Goal: Task Accomplishment & Management: Manage account settings

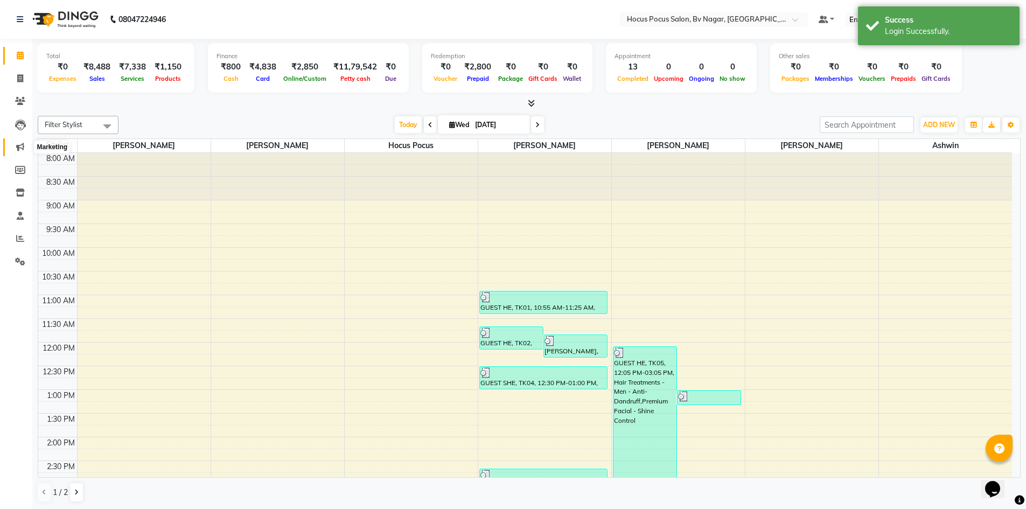
click at [14, 147] on span at bounding box center [20, 147] width 19 height 12
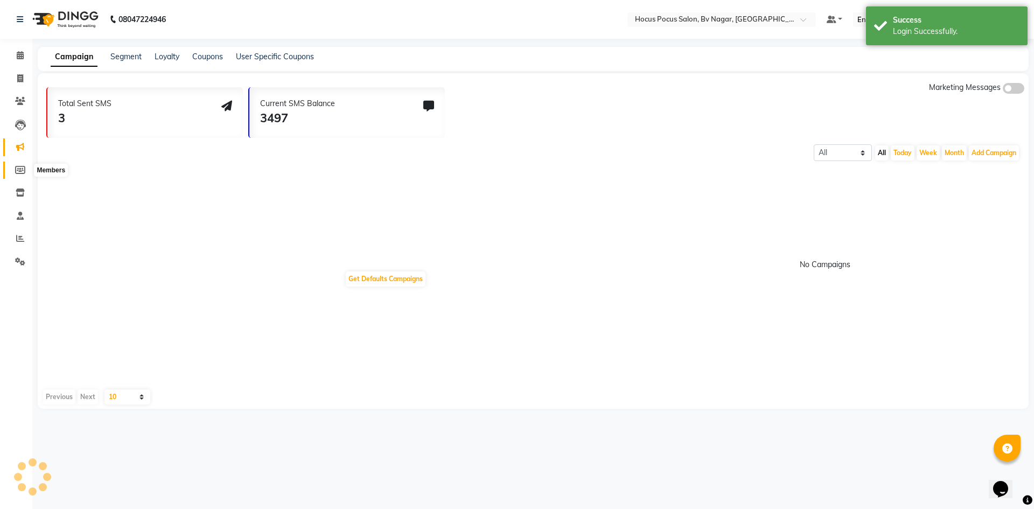
click at [24, 172] on icon at bounding box center [20, 170] width 10 height 8
select select
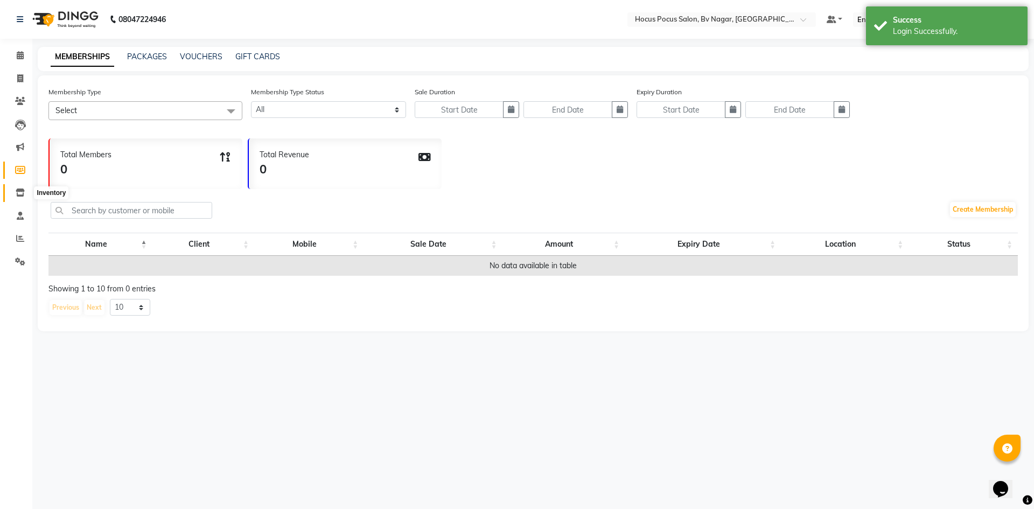
click at [17, 191] on icon at bounding box center [20, 192] width 9 height 8
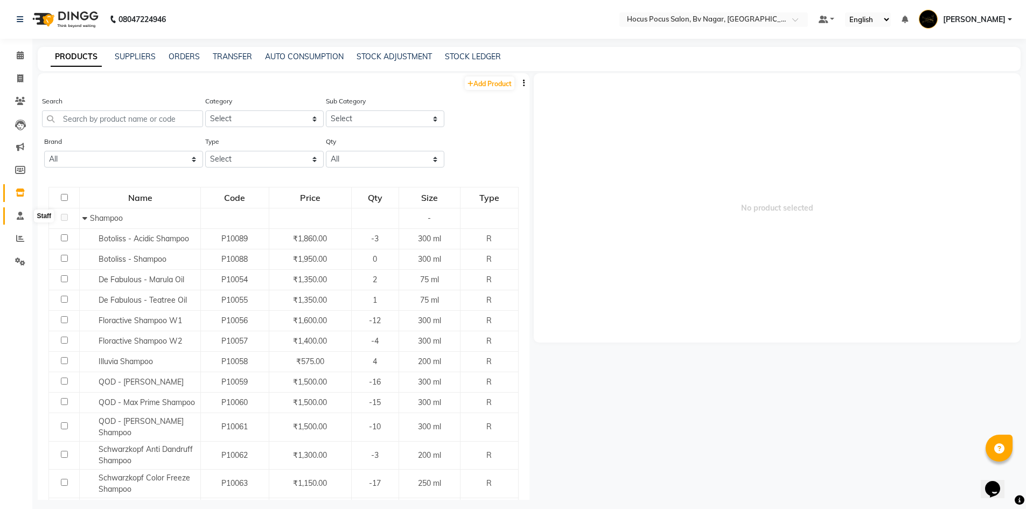
click at [22, 219] on icon at bounding box center [20, 216] width 7 height 8
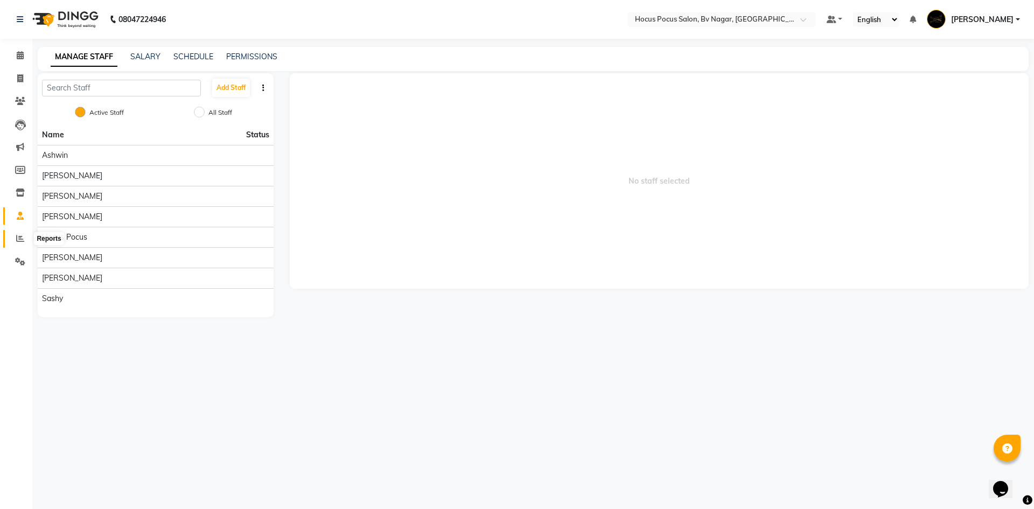
click at [18, 240] on icon at bounding box center [20, 238] width 8 height 8
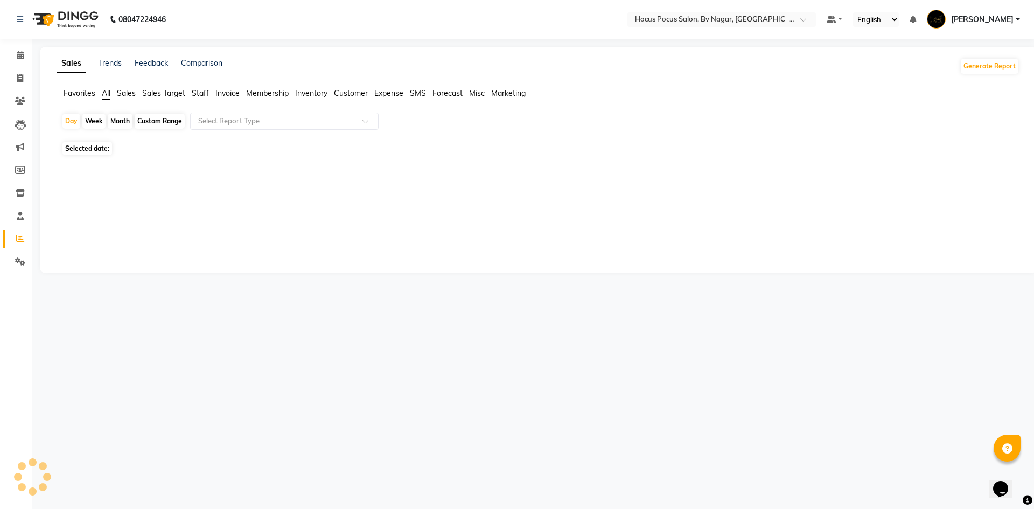
click at [132, 92] on span "Sales" at bounding box center [126, 93] width 19 height 10
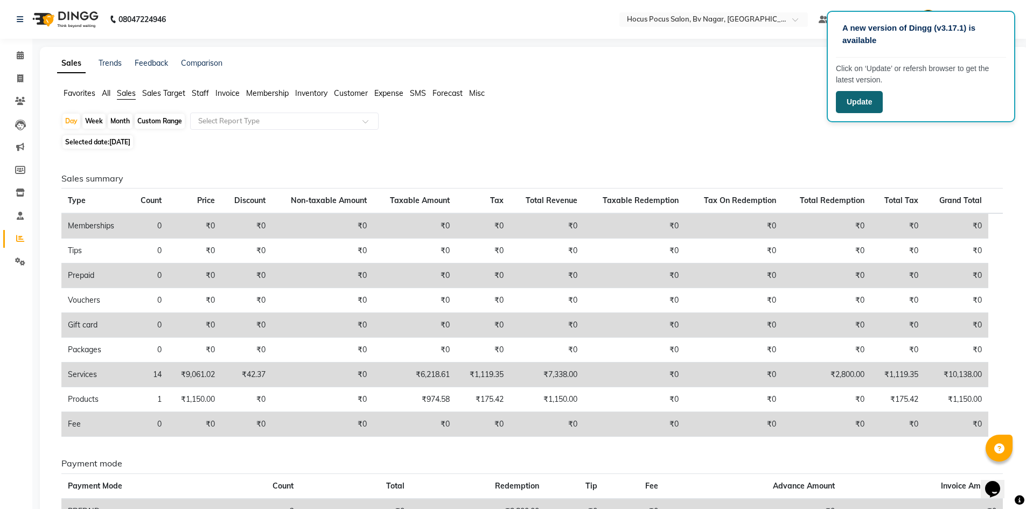
click at [868, 103] on button "Update" at bounding box center [859, 102] width 47 height 22
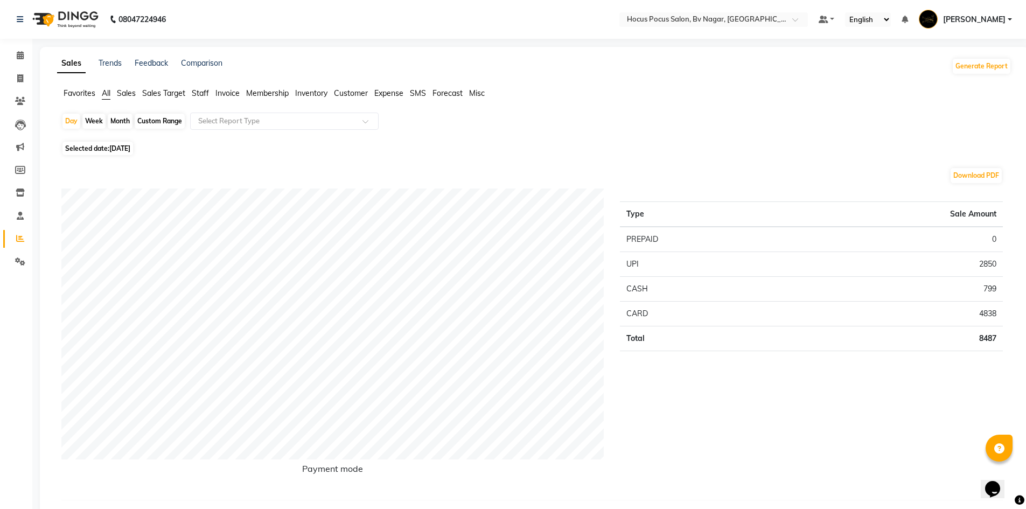
click at [130, 93] on span "Sales" at bounding box center [126, 93] width 19 height 10
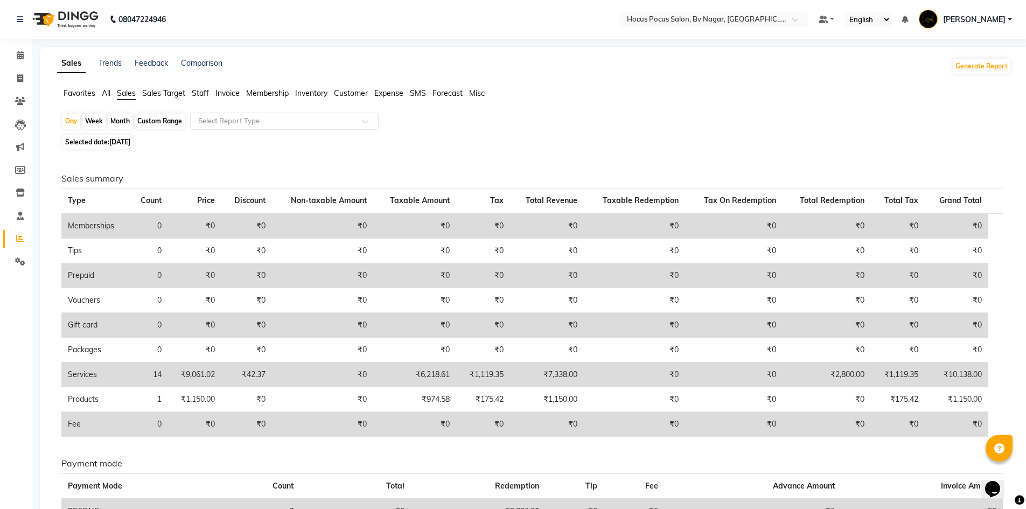
click at [120, 118] on div "Month" at bounding box center [120, 121] width 25 height 15
select select "9"
select select "2025"
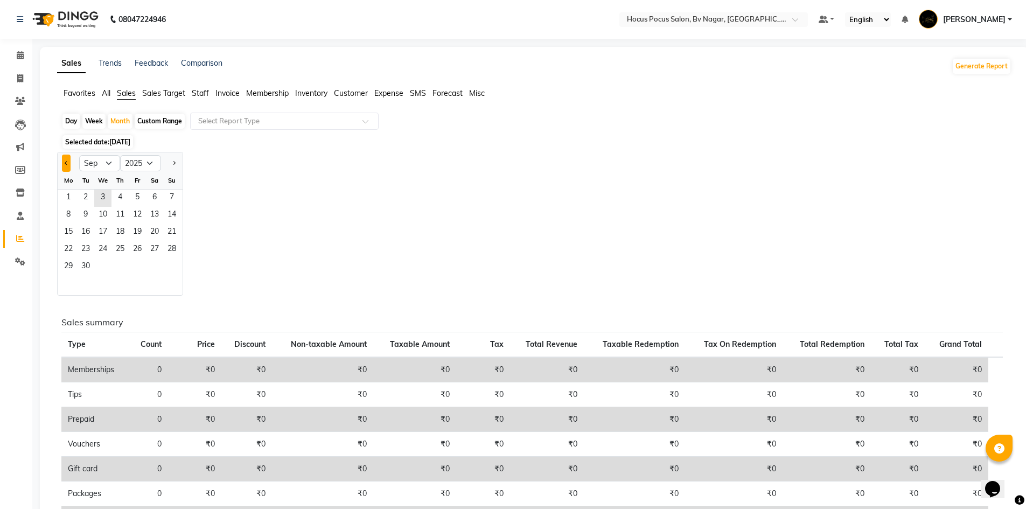
click at [65, 164] on button "Previous month" at bounding box center [66, 163] width 9 height 17
select select "8"
click at [141, 200] on span "1" at bounding box center [137, 198] width 17 height 17
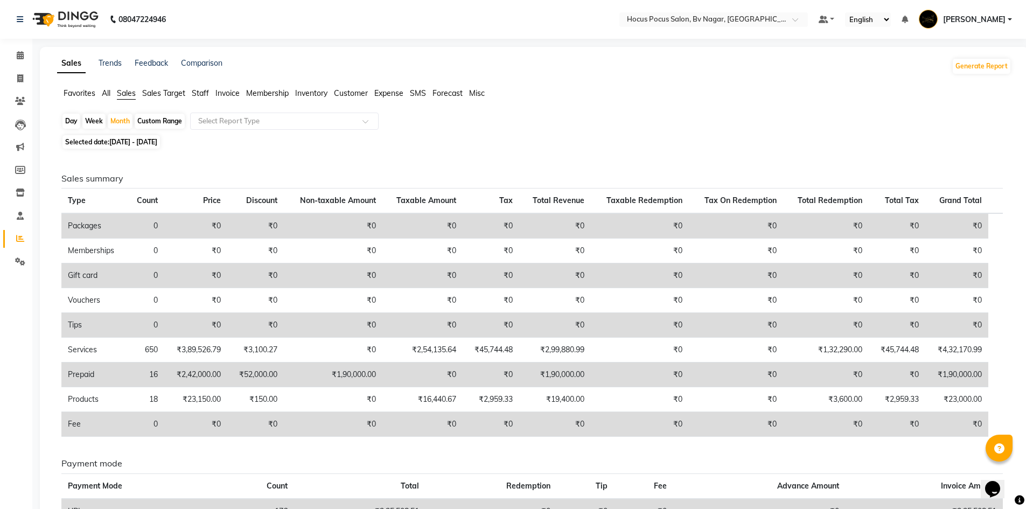
click at [202, 92] on span "Staff" at bounding box center [200, 93] width 17 height 10
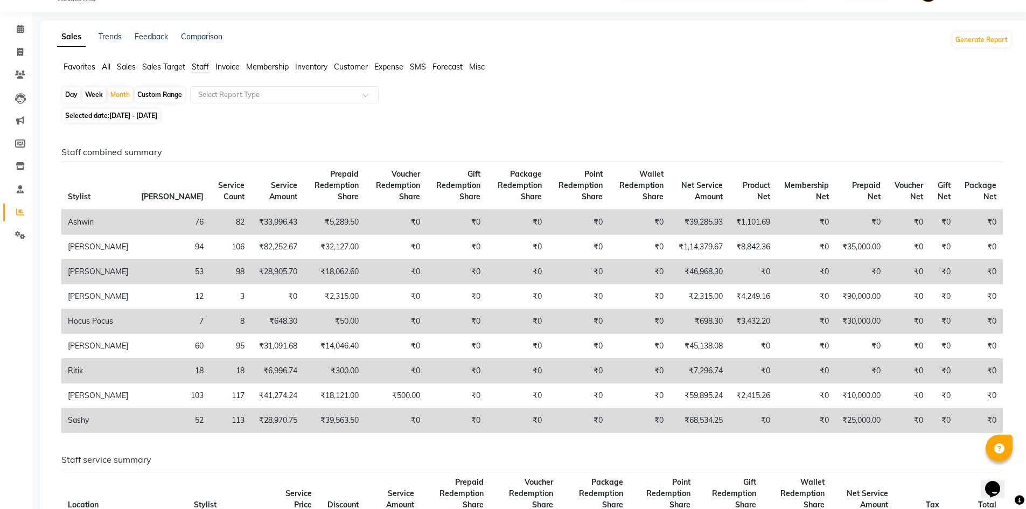
scroll to position [26, 0]
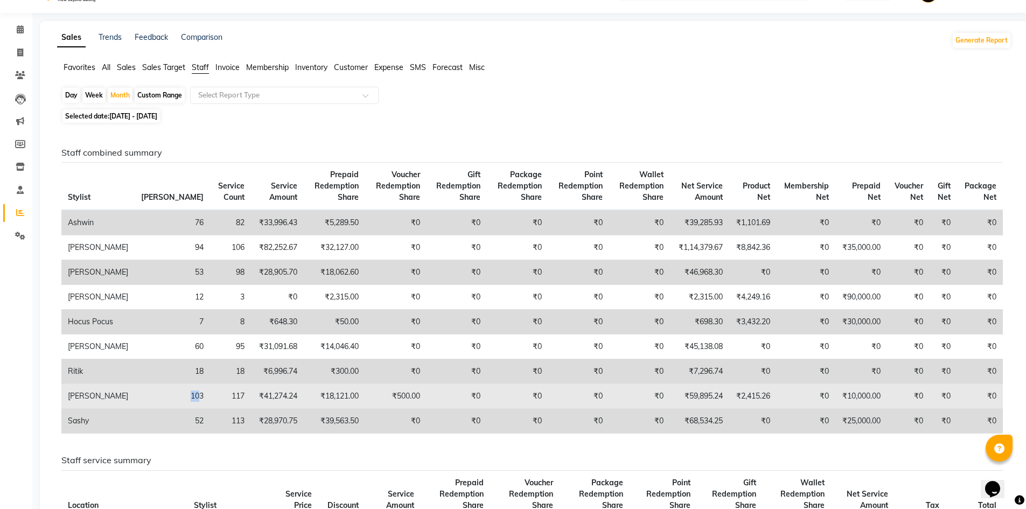
drag, startPoint x: 123, startPoint y: 406, endPoint x: 136, endPoint y: 404, distance: 13.6
click at [136, 404] on td "103" at bounding box center [172, 396] width 75 height 25
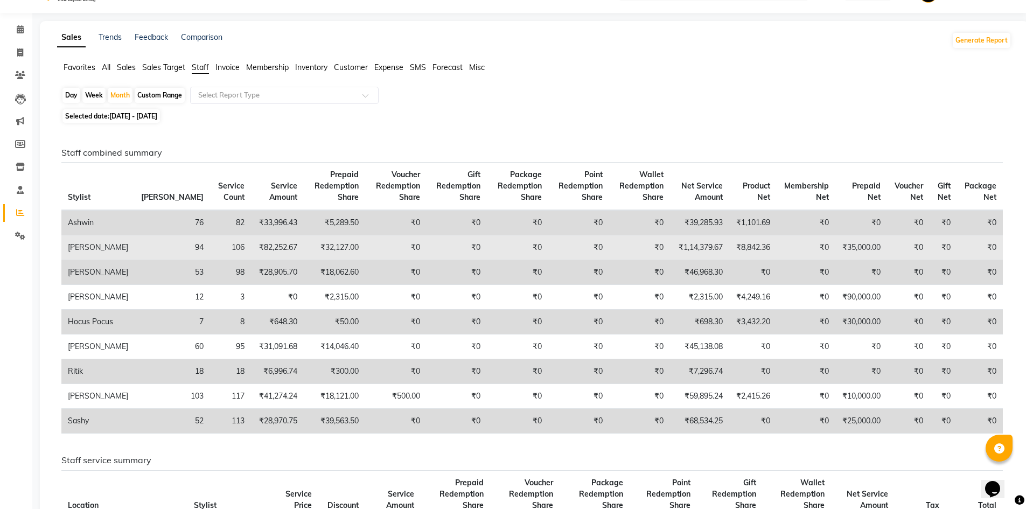
click at [136, 249] on td "94" at bounding box center [172, 247] width 75 height 25
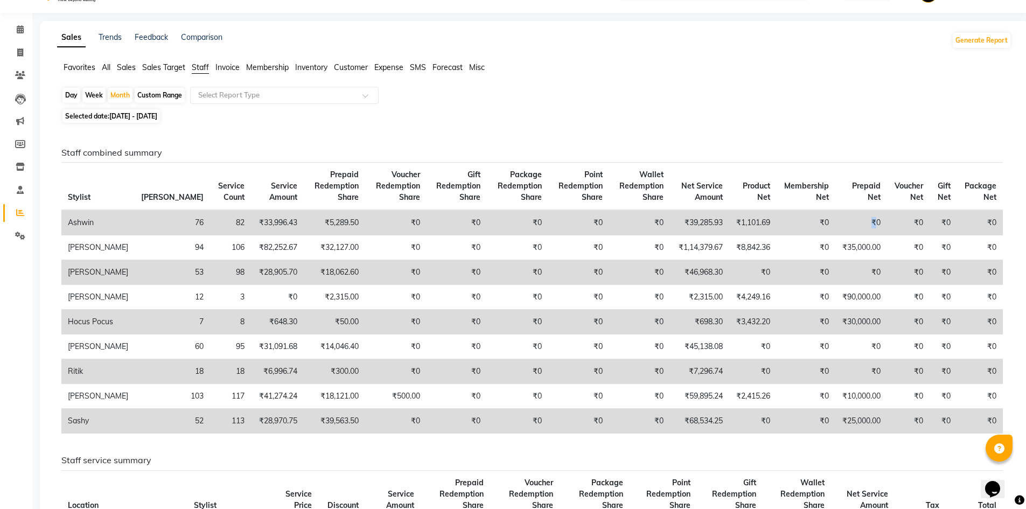
click at [865, 217] on td "₹0" at bounding box center [861, 222] width 52 height 25
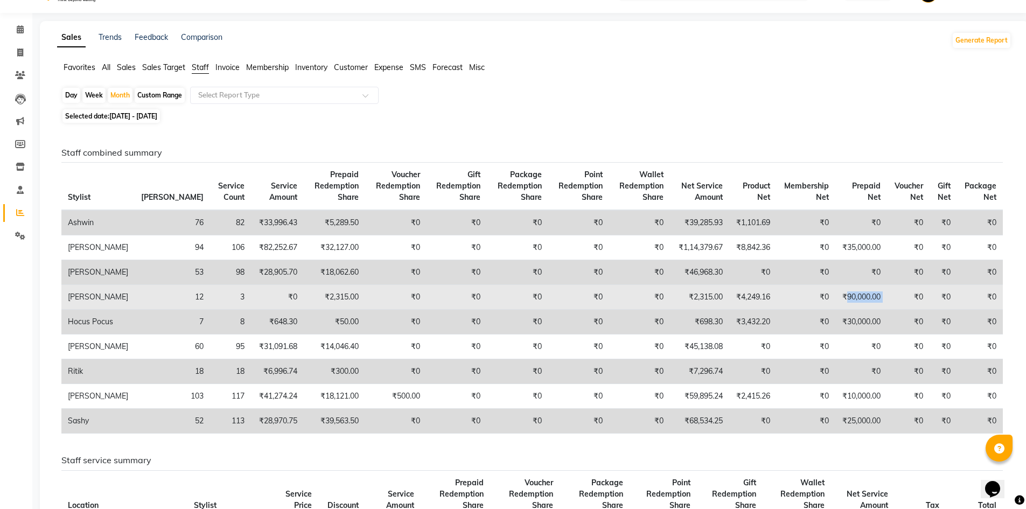
drag, startPoint x: 839, startPoint y: 293, endPoint x: 881, endPoint y: 295, distance: 42.0
click at [881, 295] on tr "Hemanth 12 3 ₹0 ₹2,315.00 ₹0 ₹0 ₹0 ₹0 ₹0 ₹2,315.00 ₹4,249.16 ₹0 ₹90,000.00 ₹0 ₹…" at bounding box center [531, 297] width 941 height 25
click at [866, 306] on td "₹90,000.00" at bounding box center [861, 297] width 52 height 25
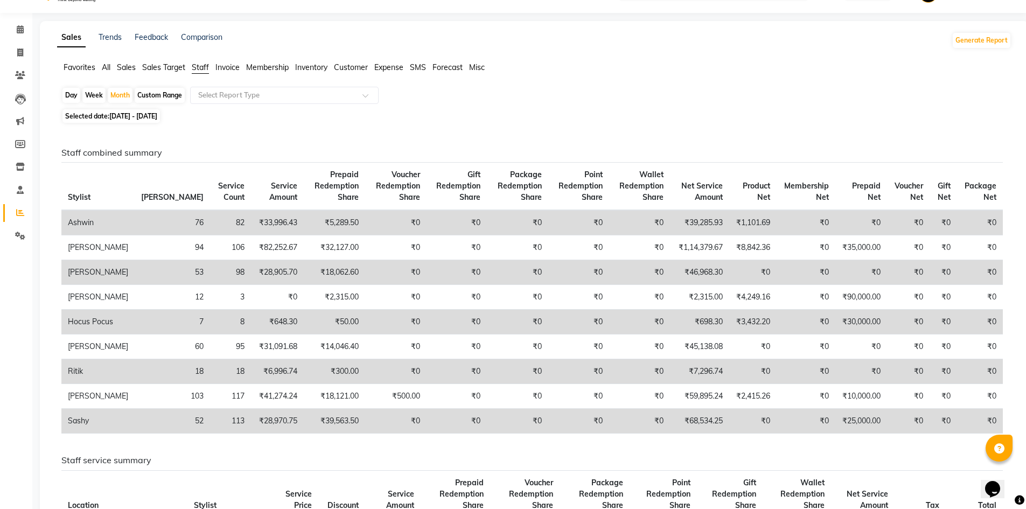
scroll to position [0, 0]
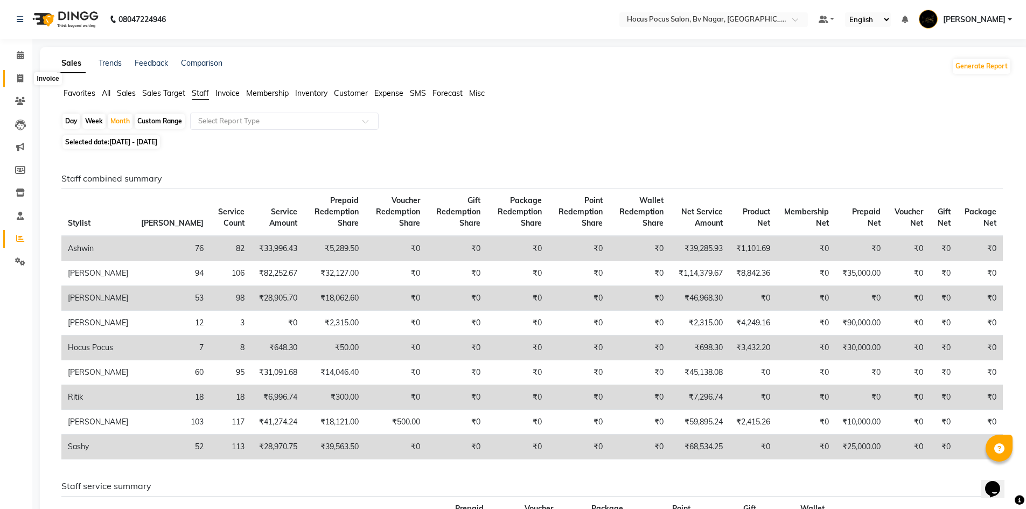
click at [20, 80] on icon at bounding box center [20, 78] width 6 height 8
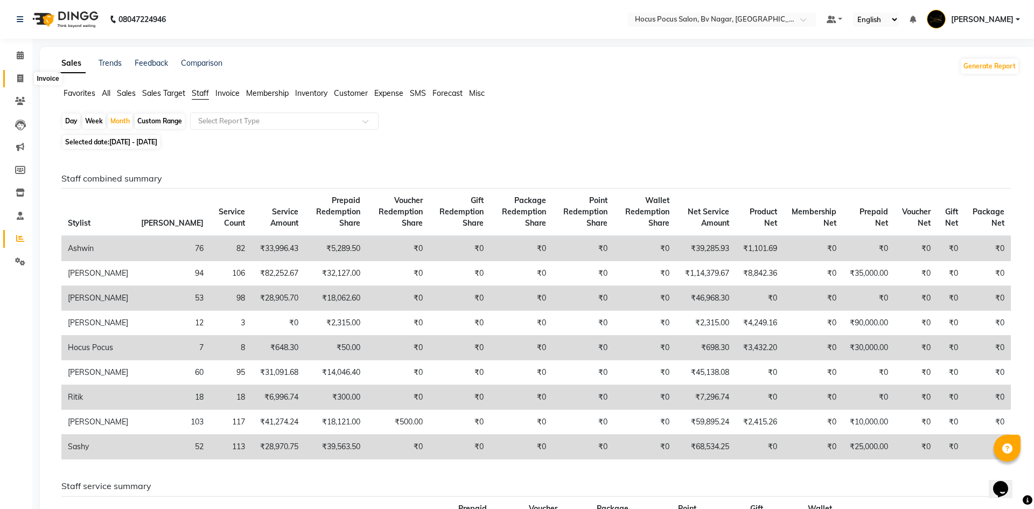
select select "6056"
select select "service"
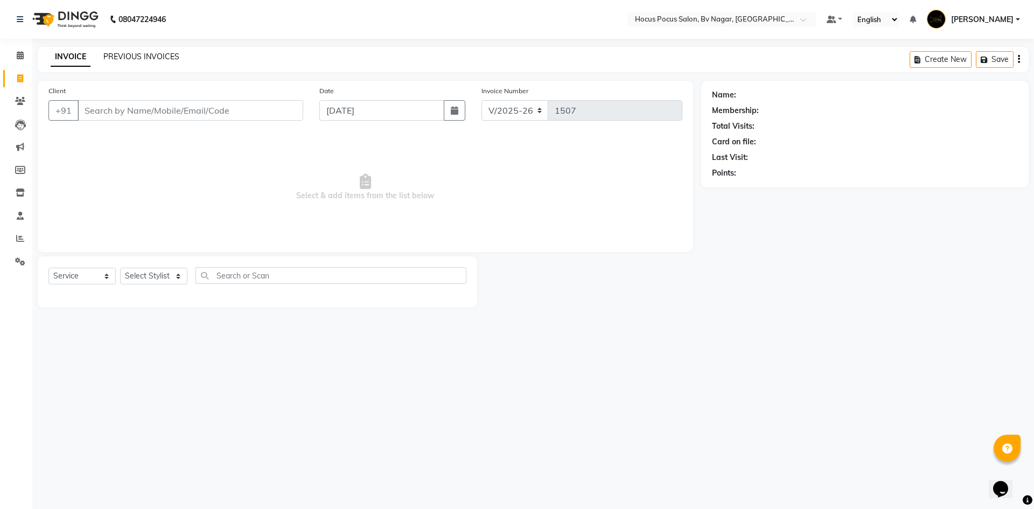
click at [159, 53] on link "PREVIOUS INVOICES" at bounding box center [141, 57] width 76 height 10
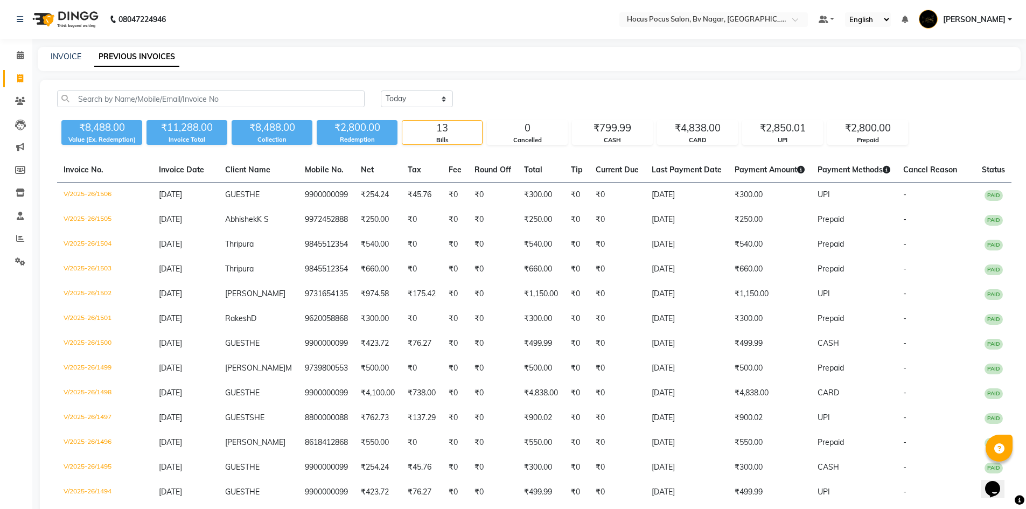
click at [994, 18] on span "[PERSON_NAME]" at bounding box center [974, 19] width 62 height 11
click at [961, 78] on link "Sign out" at bounding box center [956, 77] width 99 height 17
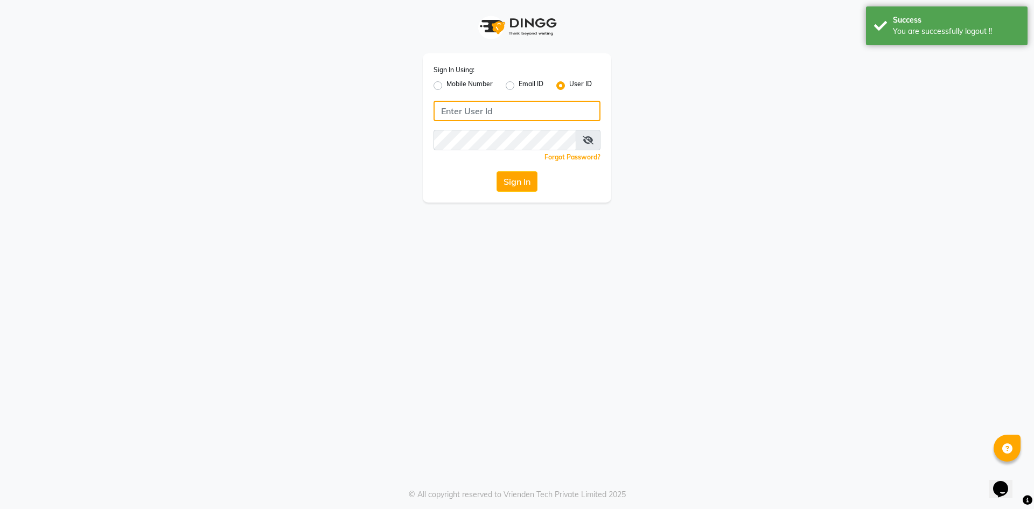
type input "8123841366"
